Goal: Navigation & Orientation: Go to known website

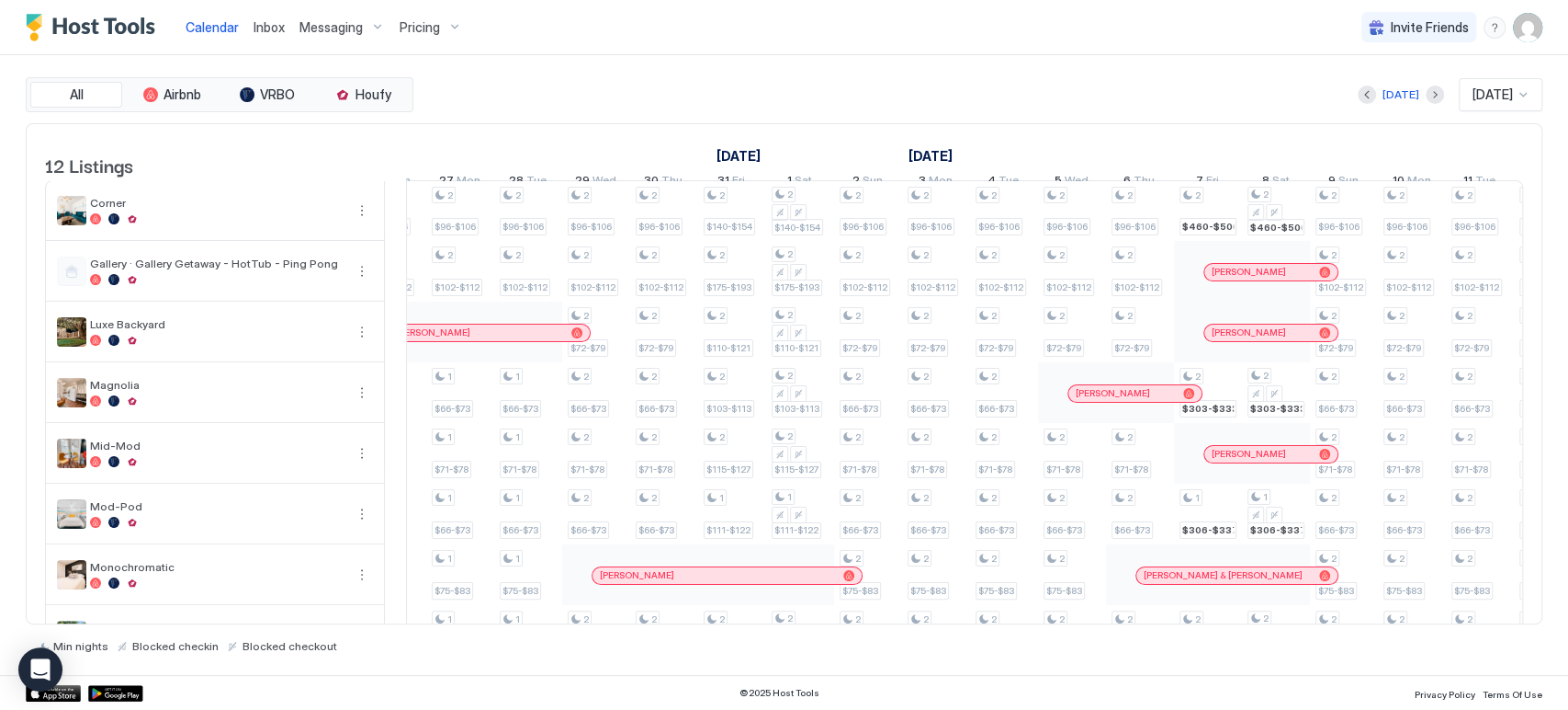
scroll to position [0, 1626]
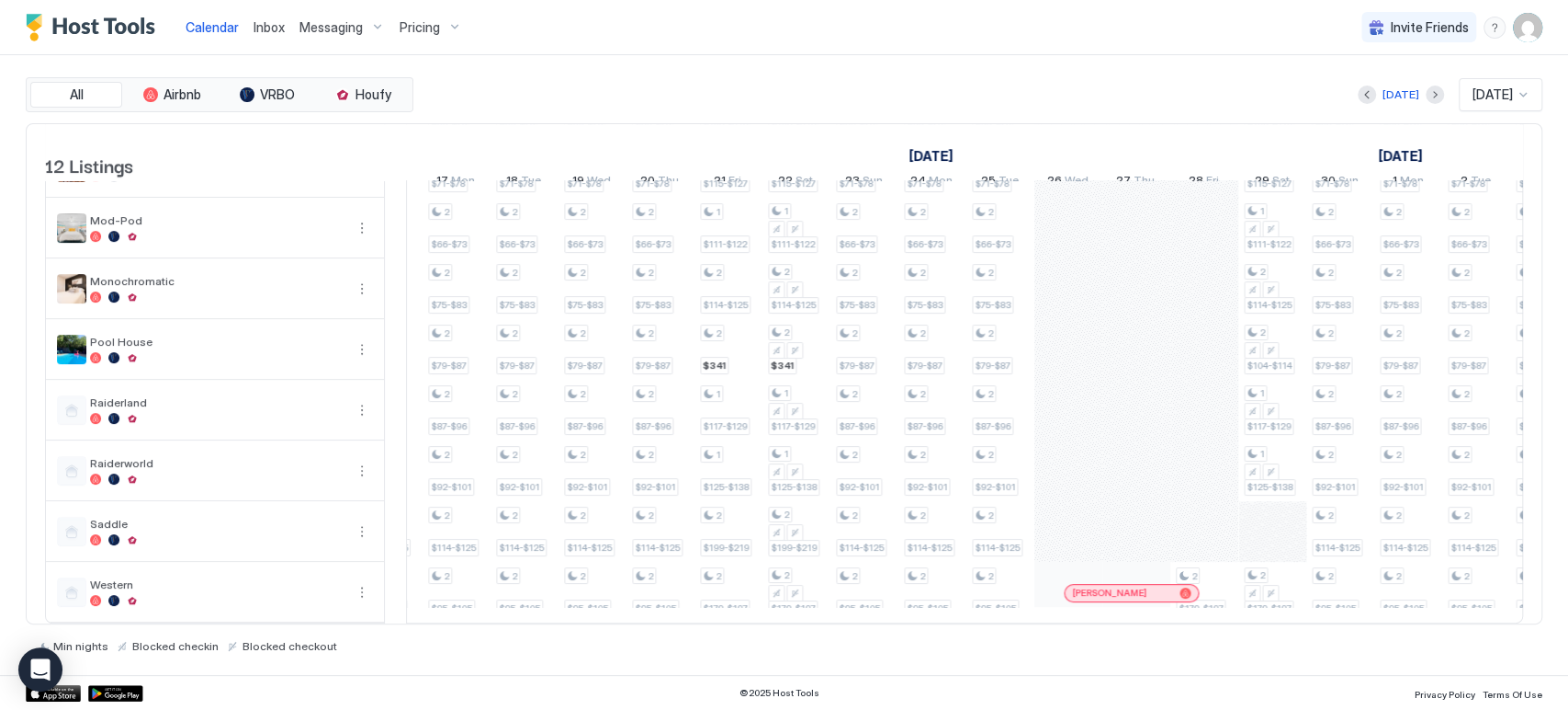
click at [1127, 585] on div at bounding box center [1126, 592] width 15 height 15
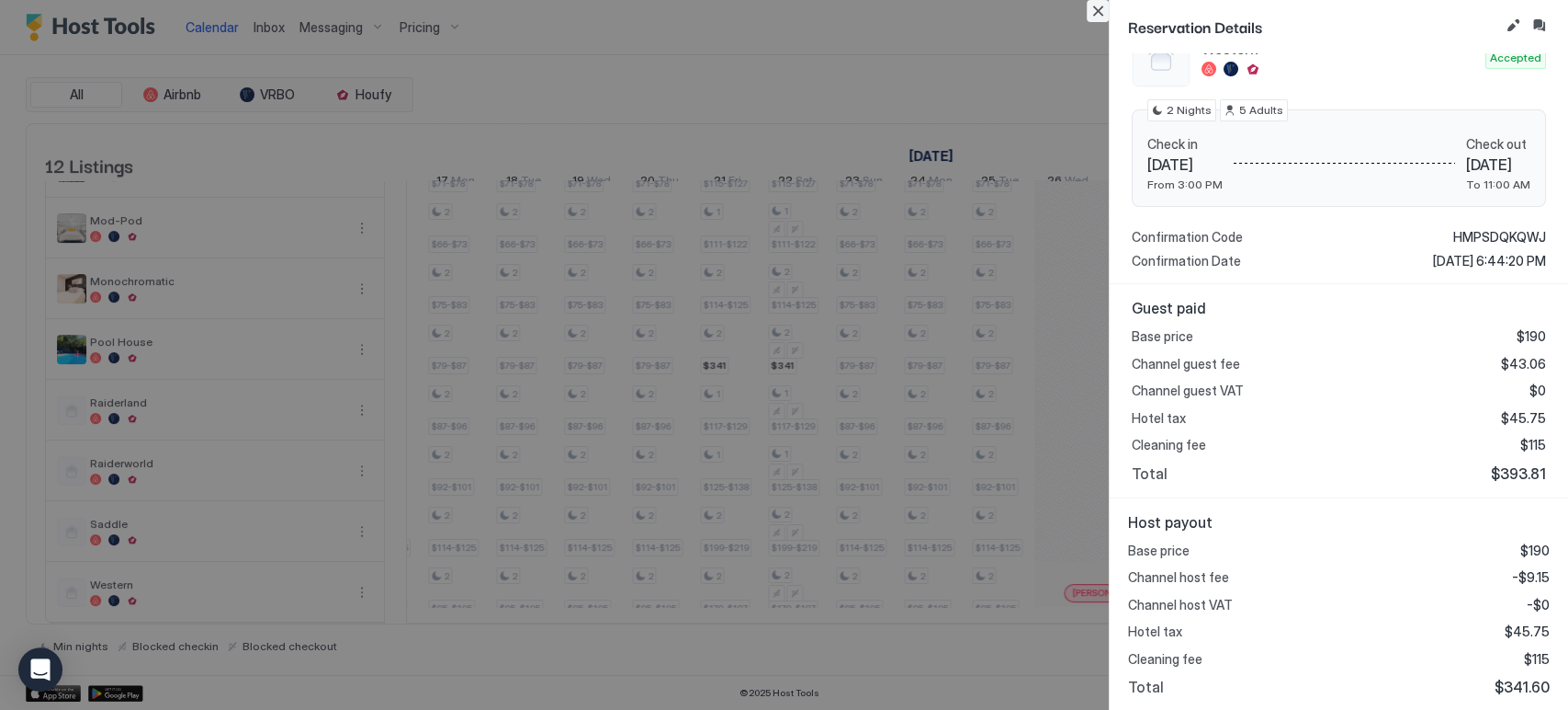
click at [1103, 17] on button "Close" at bounding box center [1098, 11] width 22 height 22
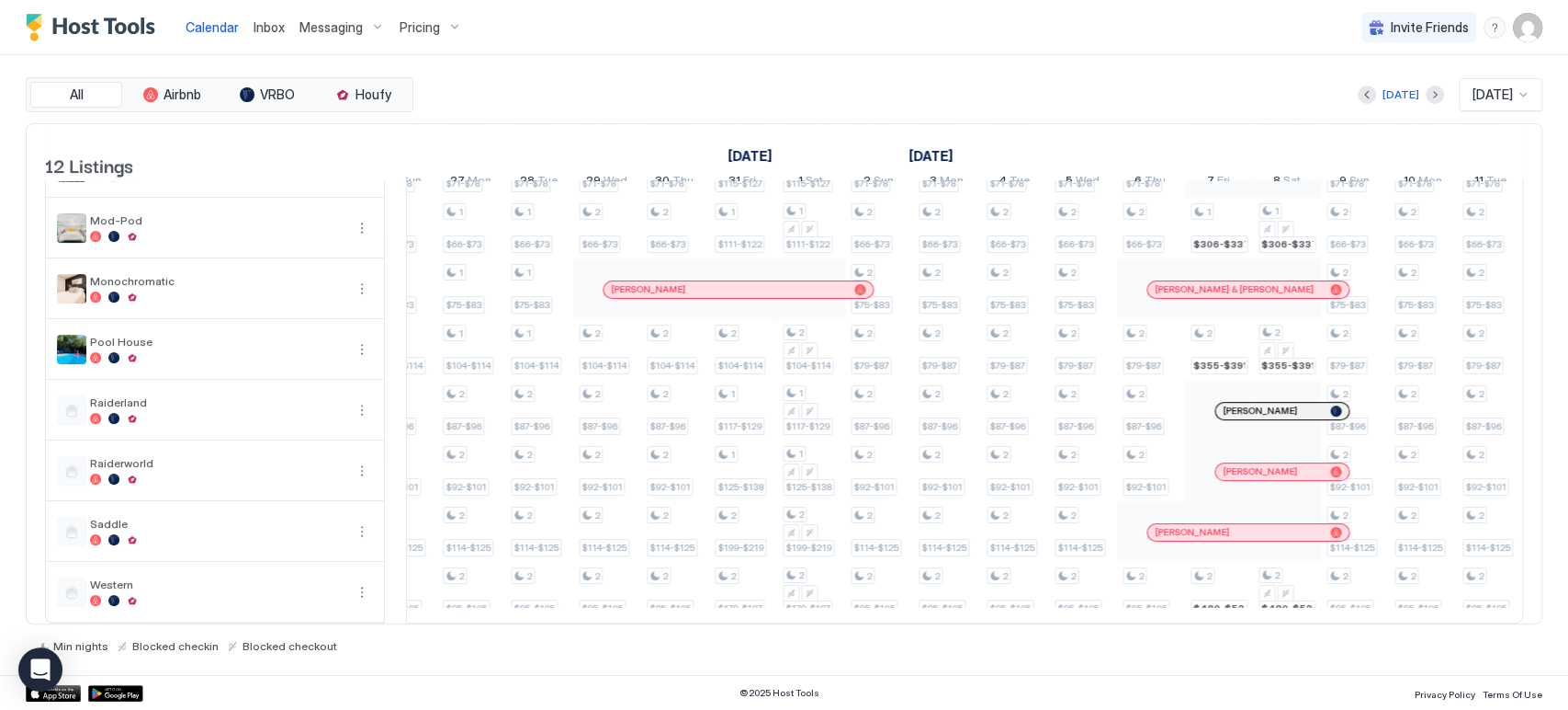
scroll to position [0, 1428]
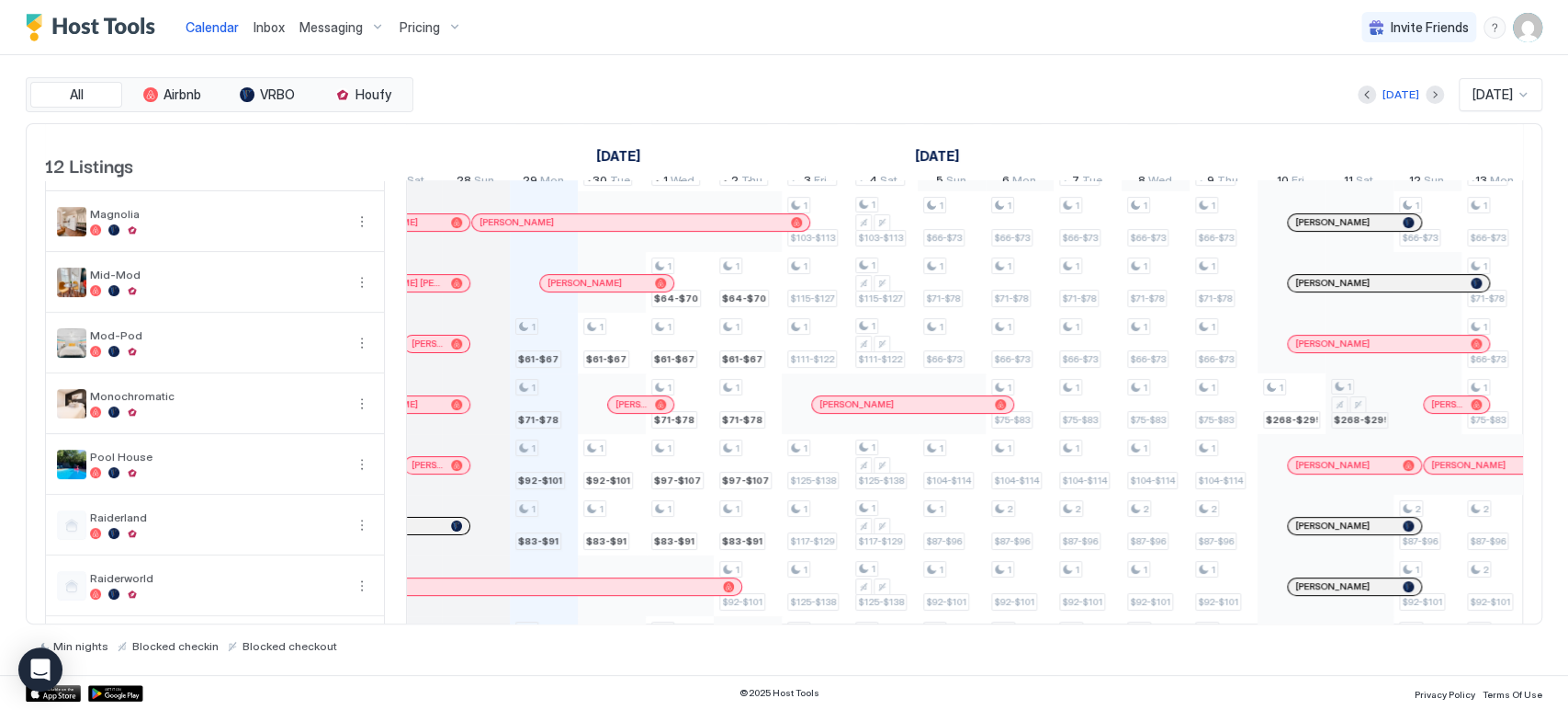
scroll to position [172, 0]
